Goal: Information Seeking & Learning: Learn about a topic

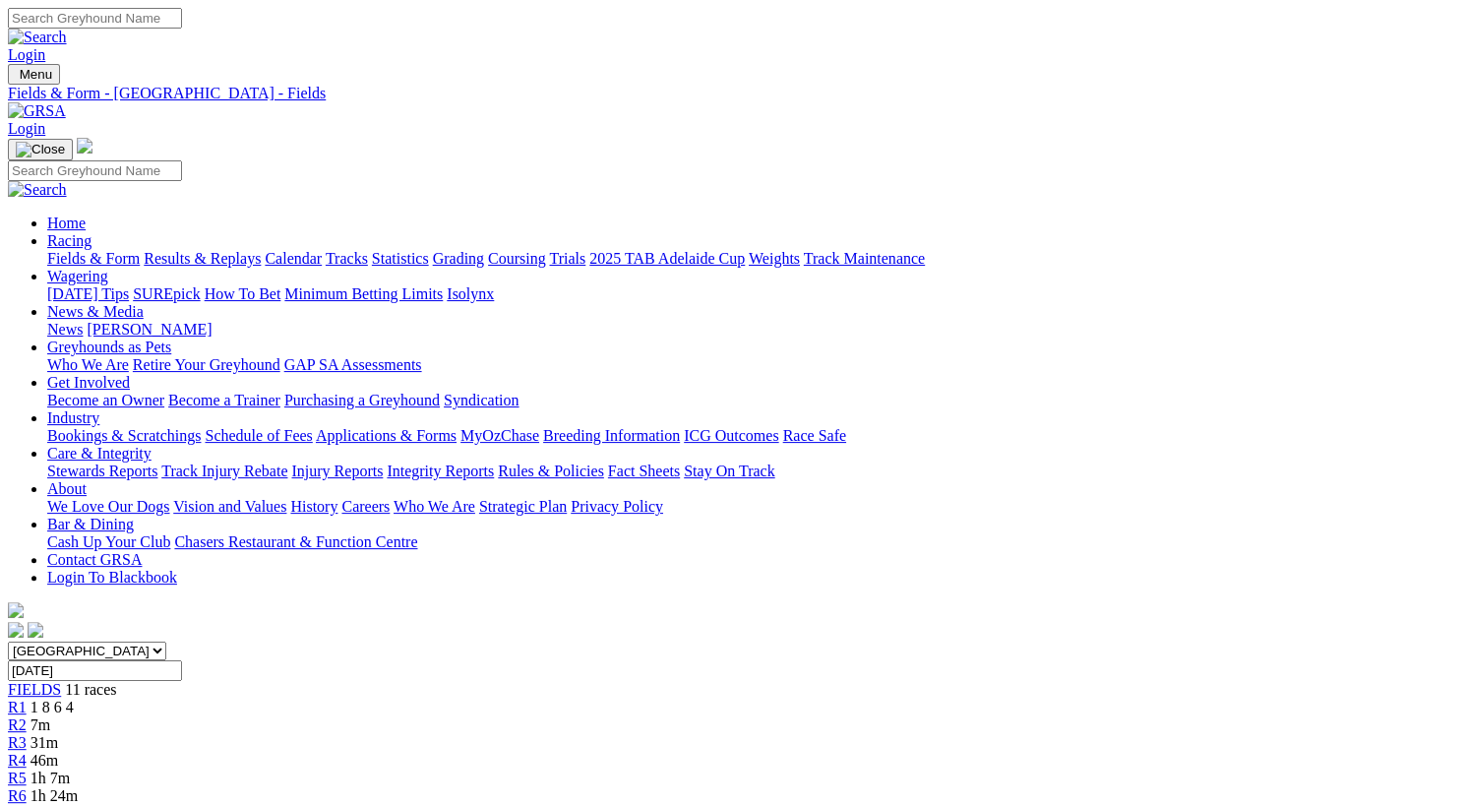
click at [238, 250] on link "Results & Replays" at bounding box center [202, 258] width 117 height 17
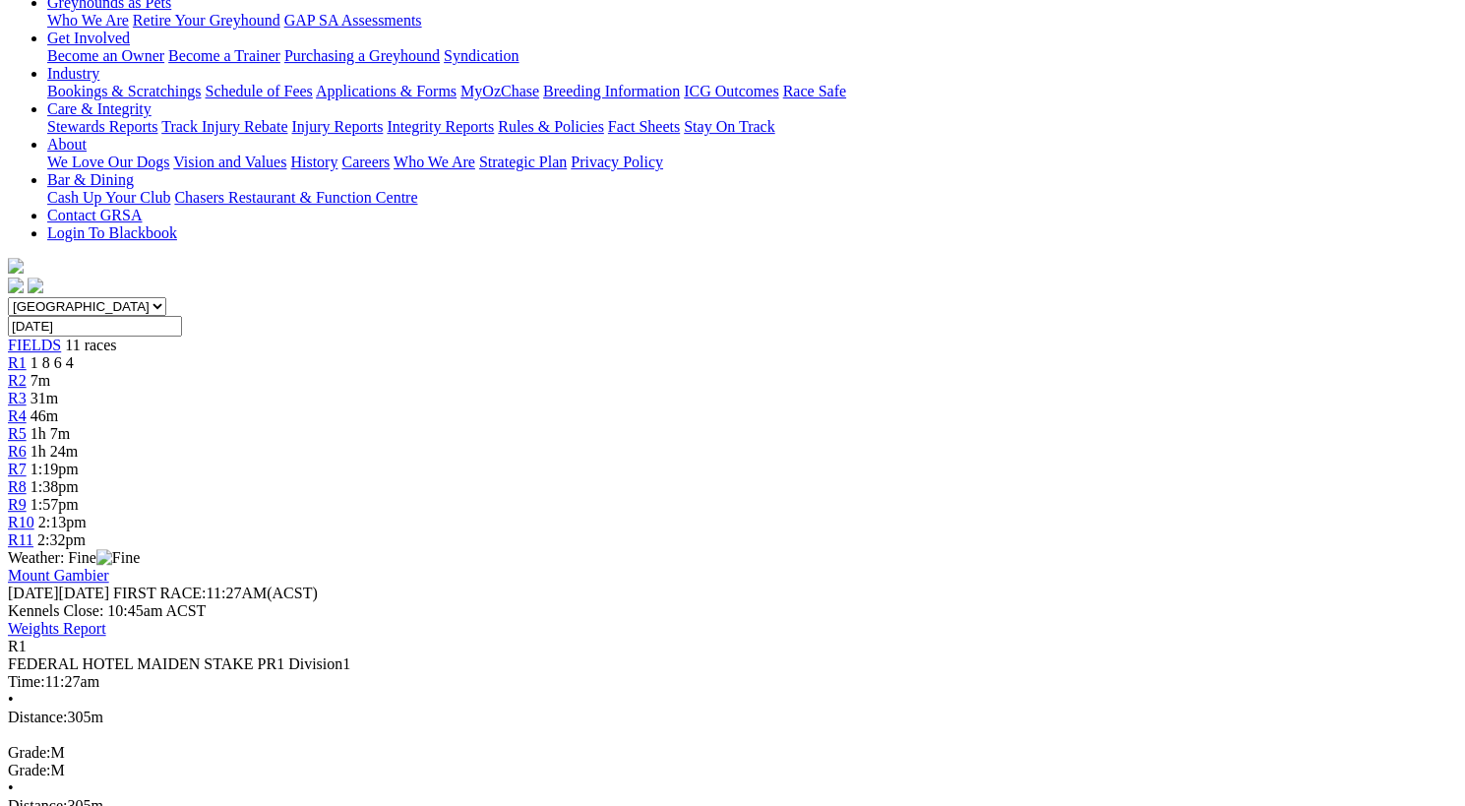
scroll to position [347, 0]
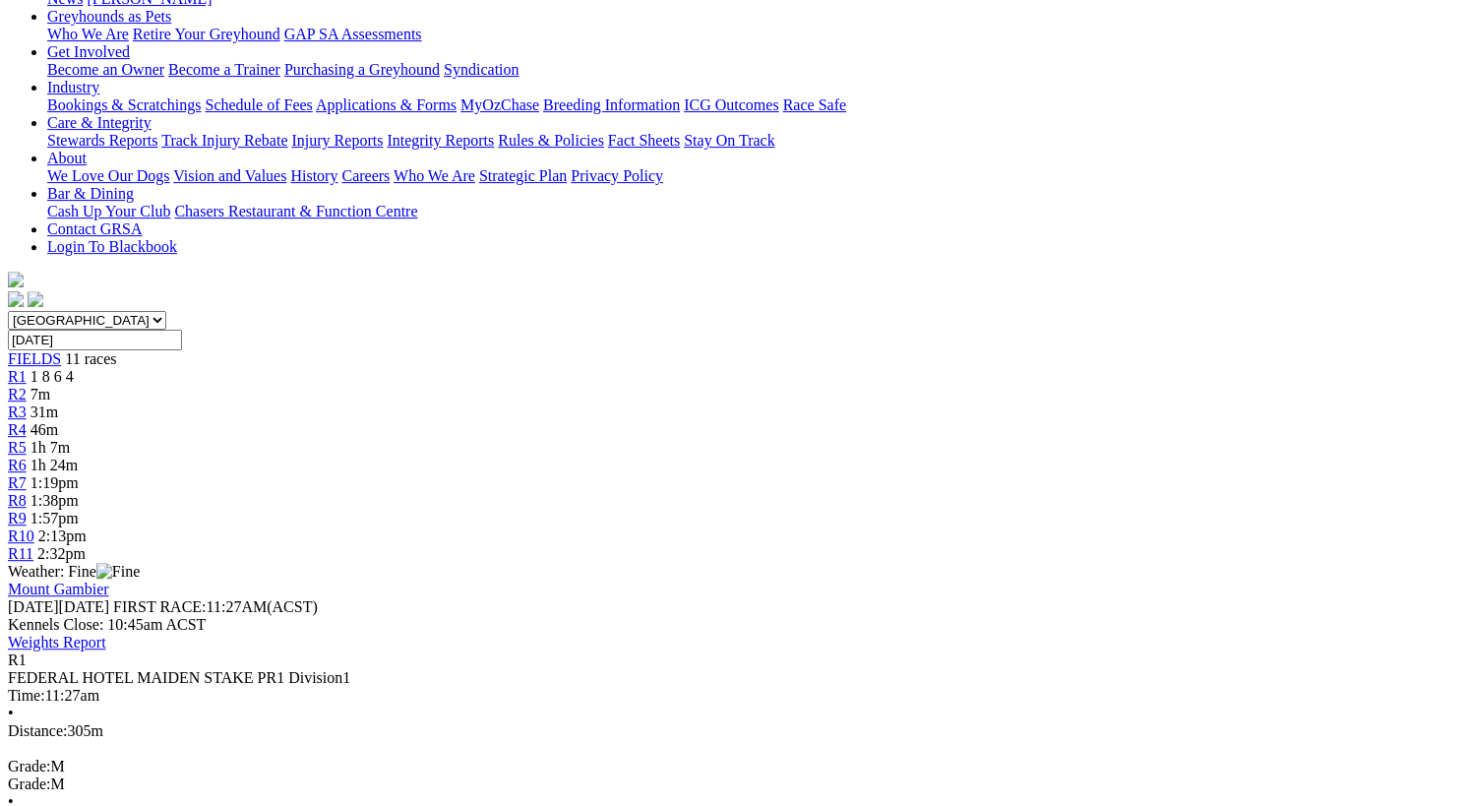
scroll to position [325, 0]
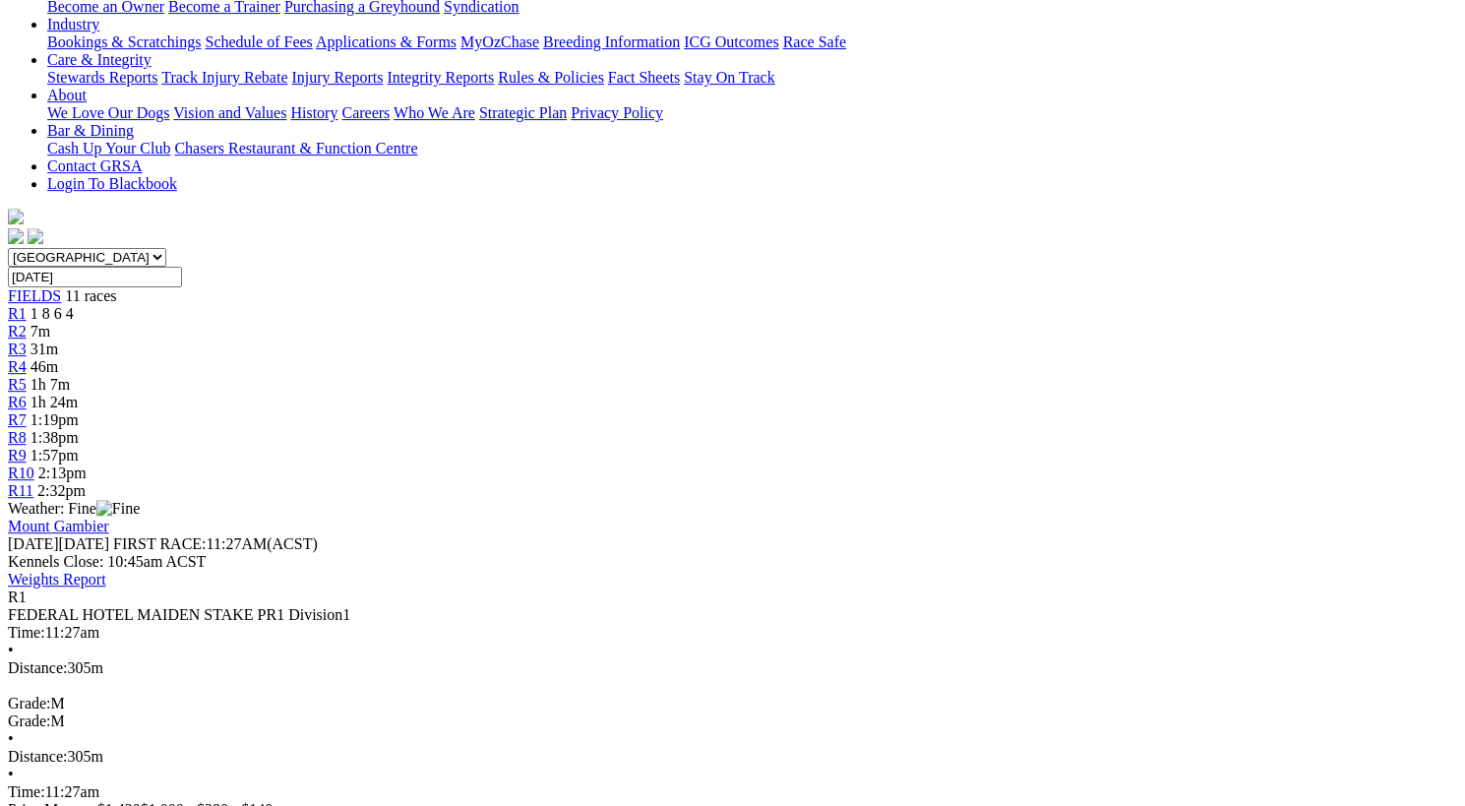
scroll to position [479, 0]
